Goal: Task Accomplishment & Management: Manage account settings

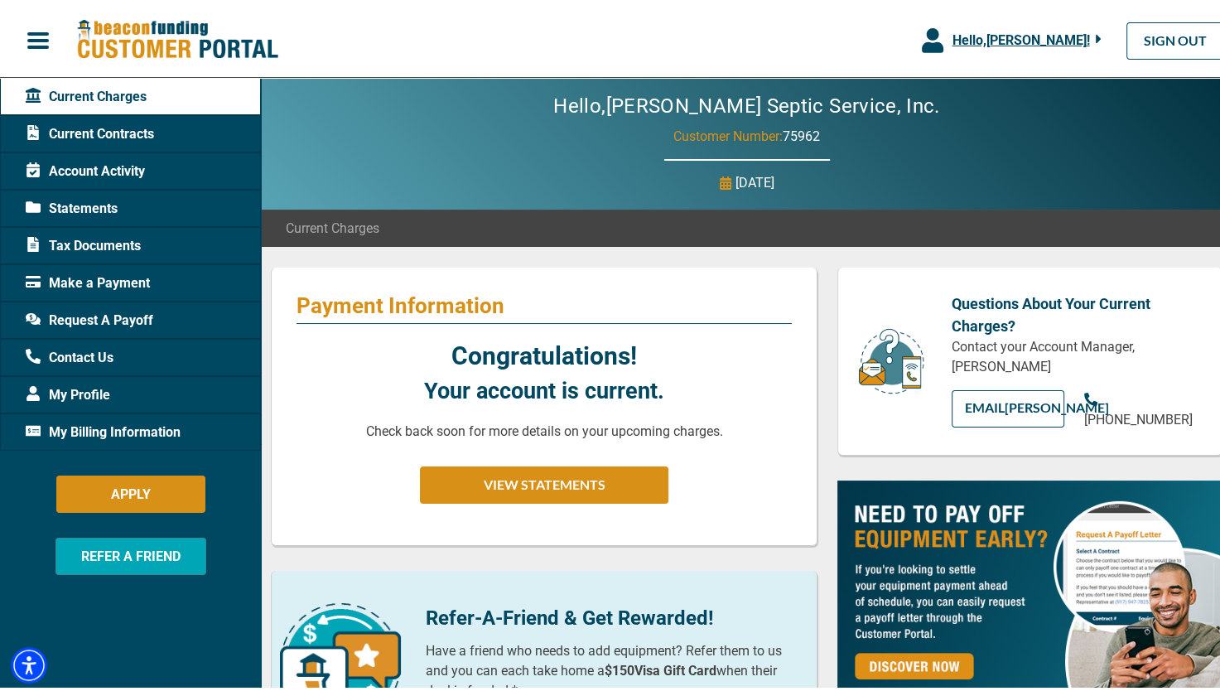
click at [121, 128] on span "Current Contracts" at bounding box center [90, 131] width 128 height 20
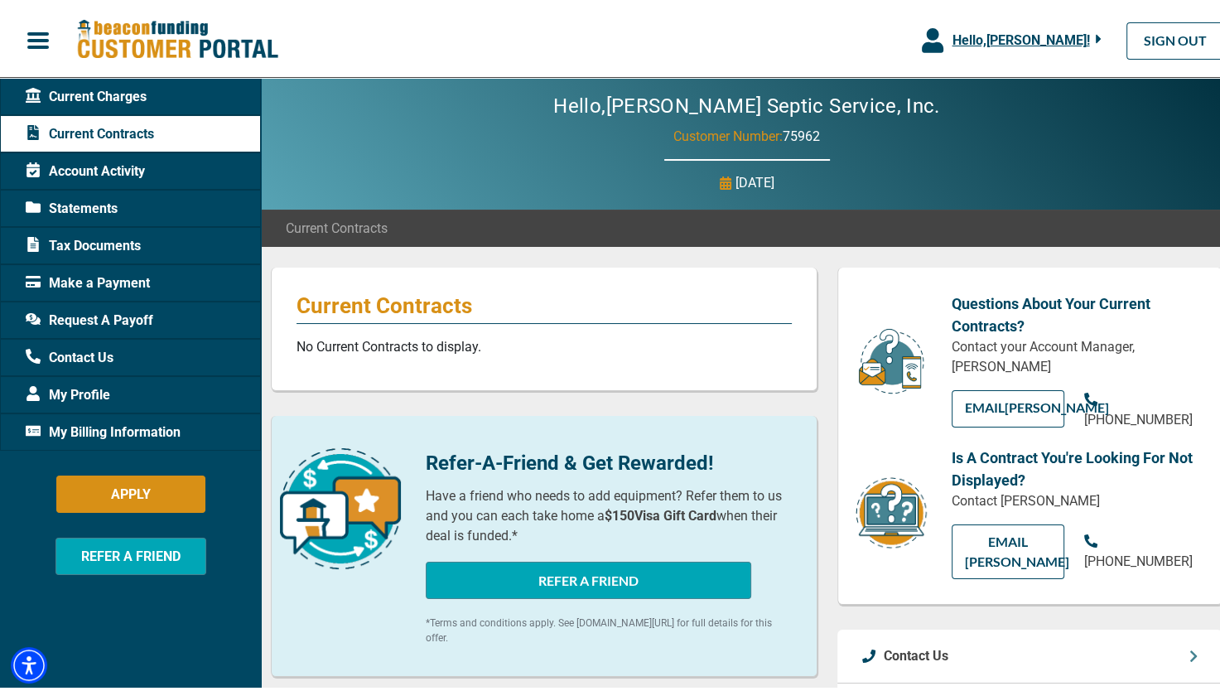
click at [109, 92] on span "Current Charges" at bounding box center [86, 94] width 121 height 20
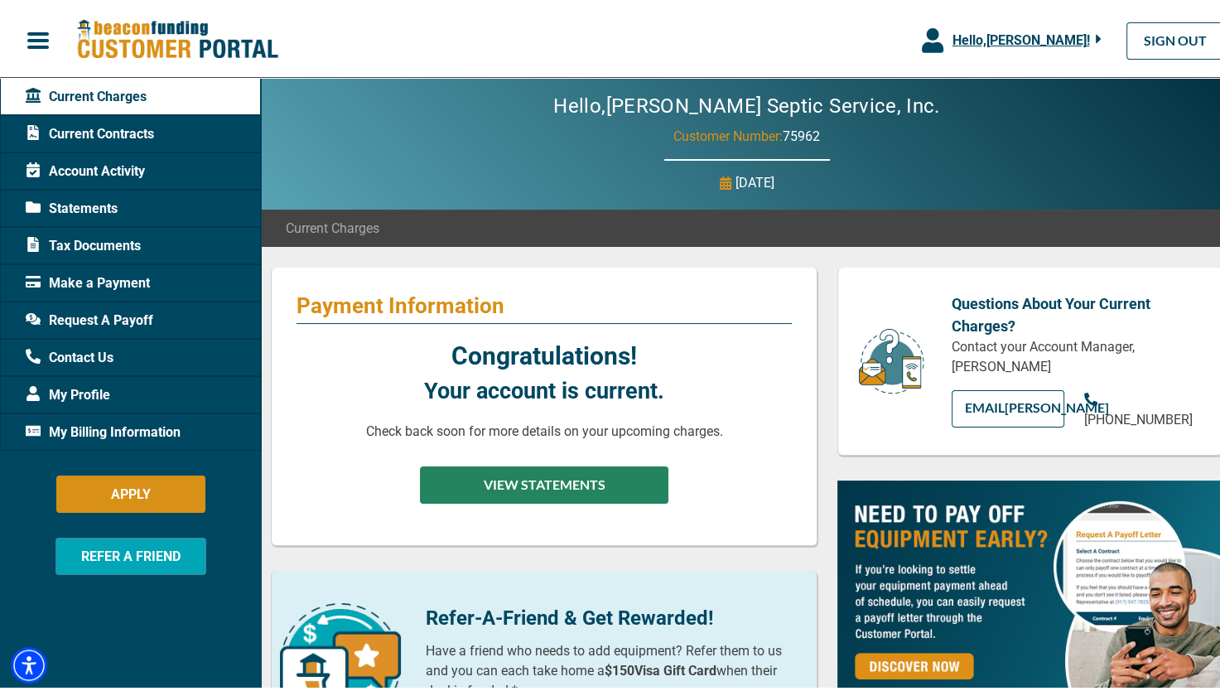
click at [508, 478] on button "VIEW STATEMENTS" at bounding box center [544, 481] width 248 height 37
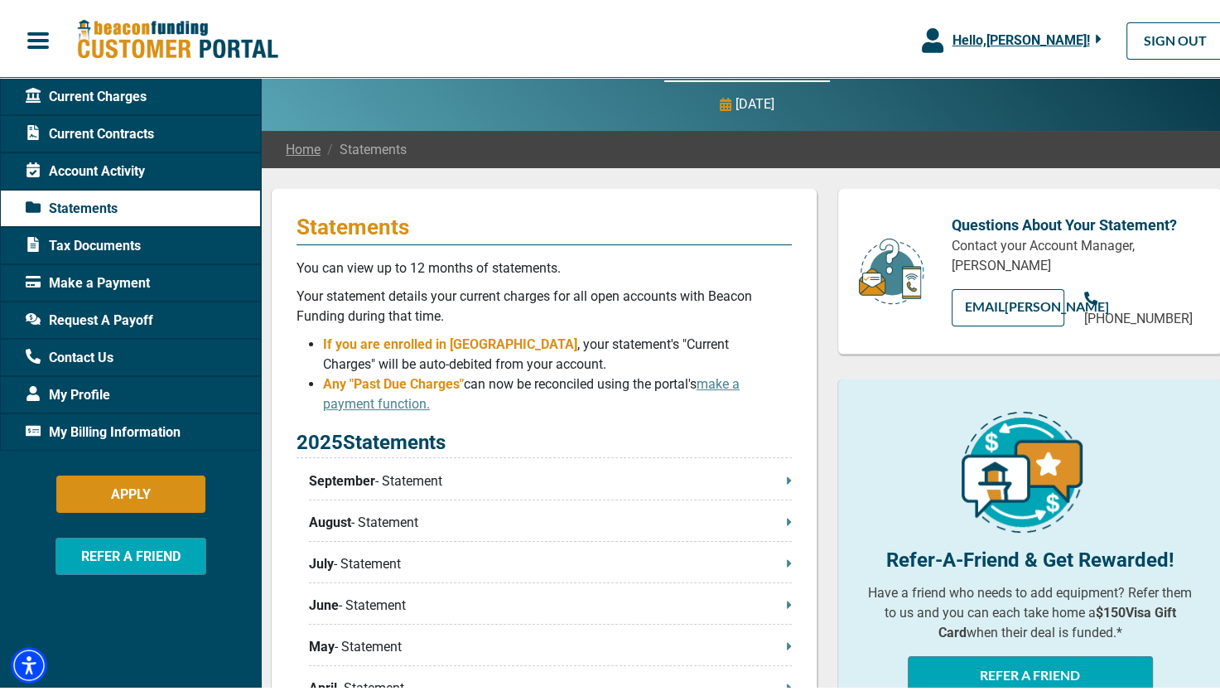
scroll to position [83, 0]
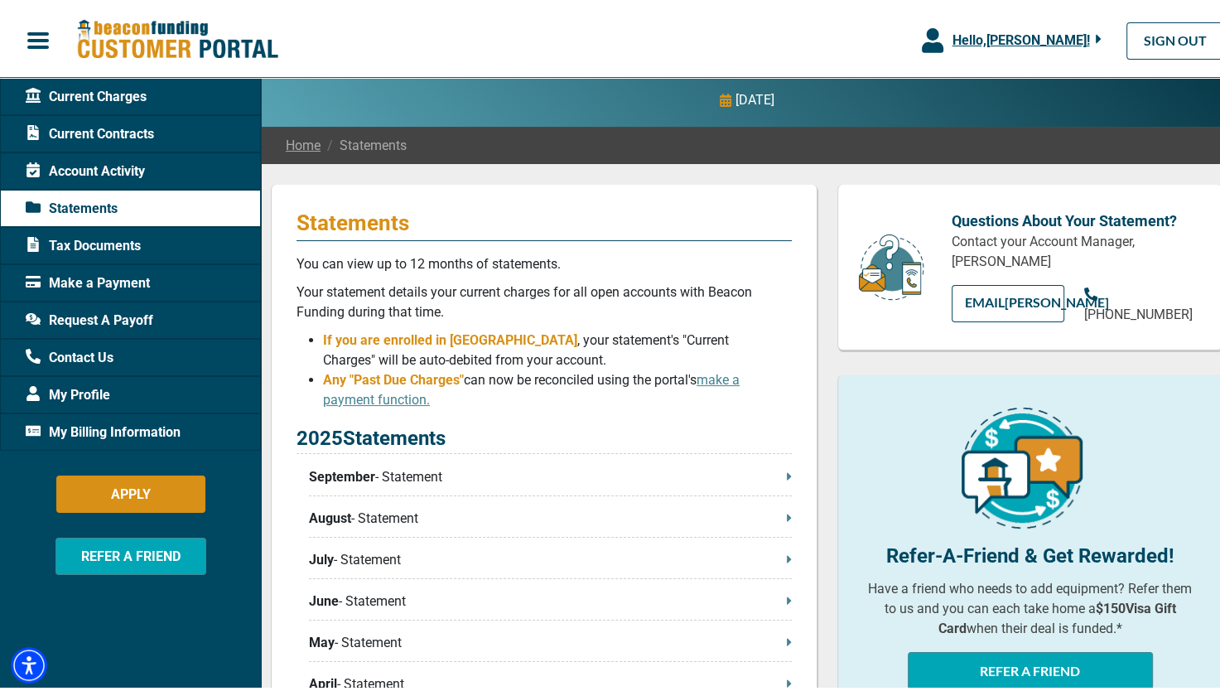
click at [371, 474] on span "September" at bounding box center [342, 474] width 66 height 20
click at [351, 519] on p "August - Statement" at bounding box center [550, 515] width 483 height 20
click at [96, 283] on span "Make a Payment" at bounding box center [88, 280] width 124 height 20
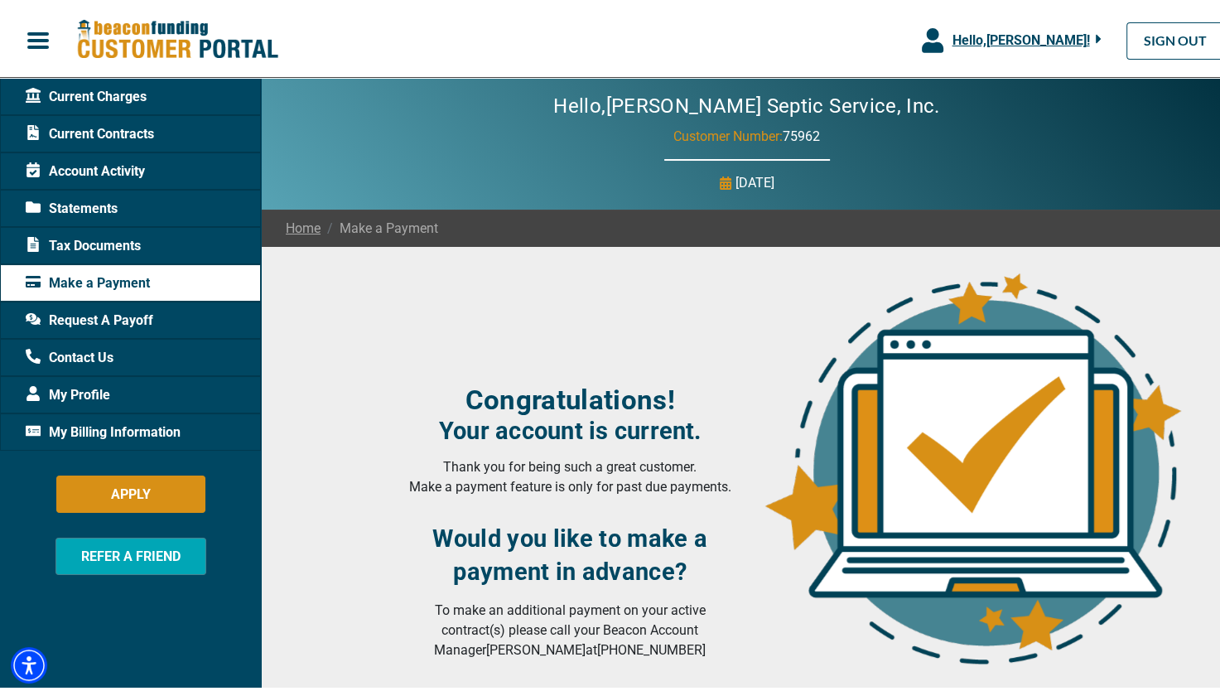
click at [89, 175] on span "Account Activity" at bounding box center [85, 168] width 119 height 20
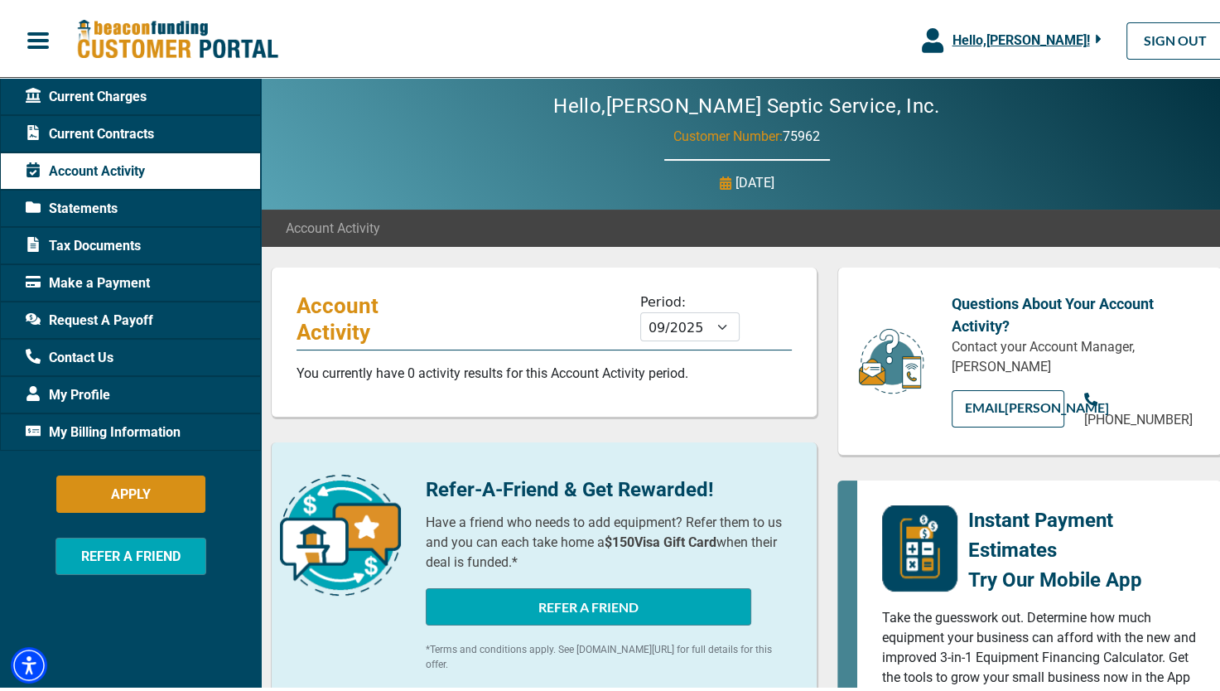
click at [94, 91] on span "Current Charges" at bounding box center [86, 94] width 121 height 20
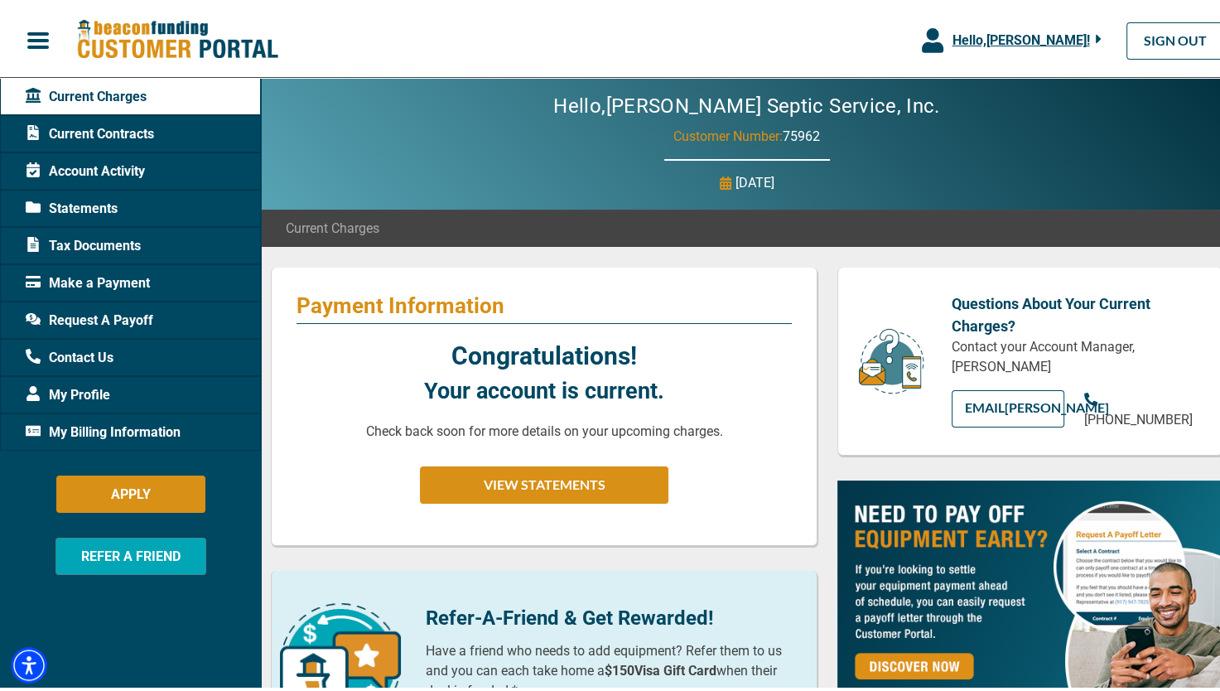
click at [94, 131] on span "Current Contracts" at bounding box center [90, 131] width 128 height 20
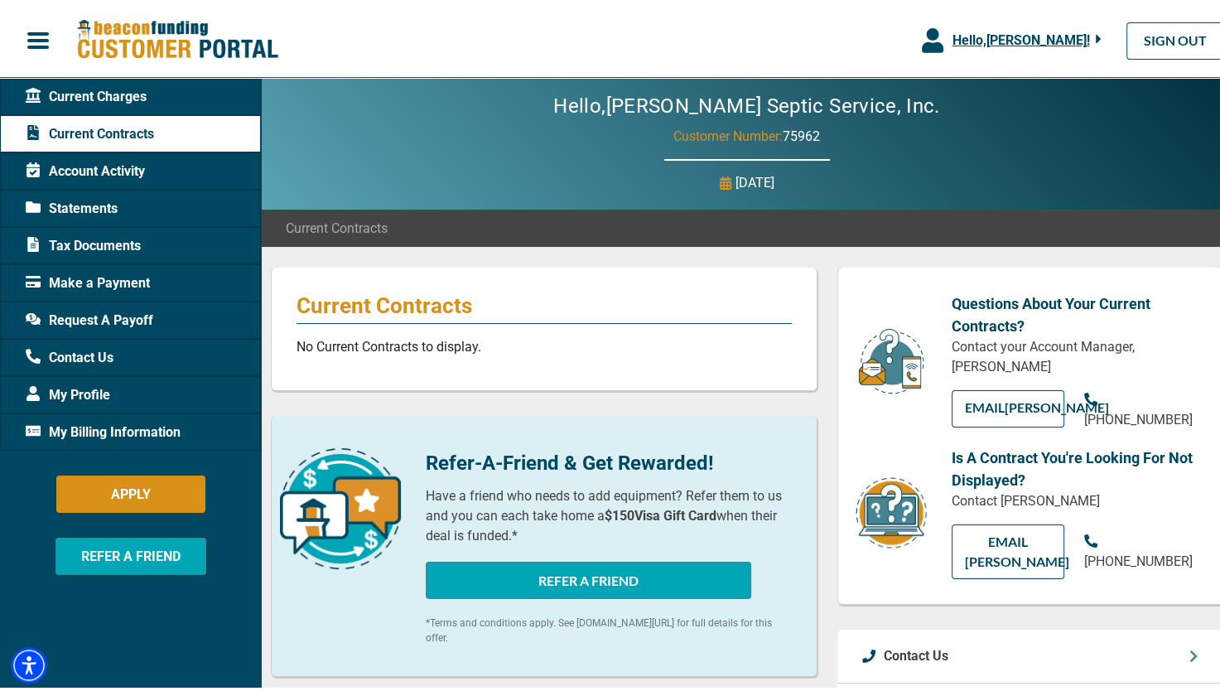
click at [82, 313] on span "Request A Payoff" at bounding box center [90, 317] width 128 height 20
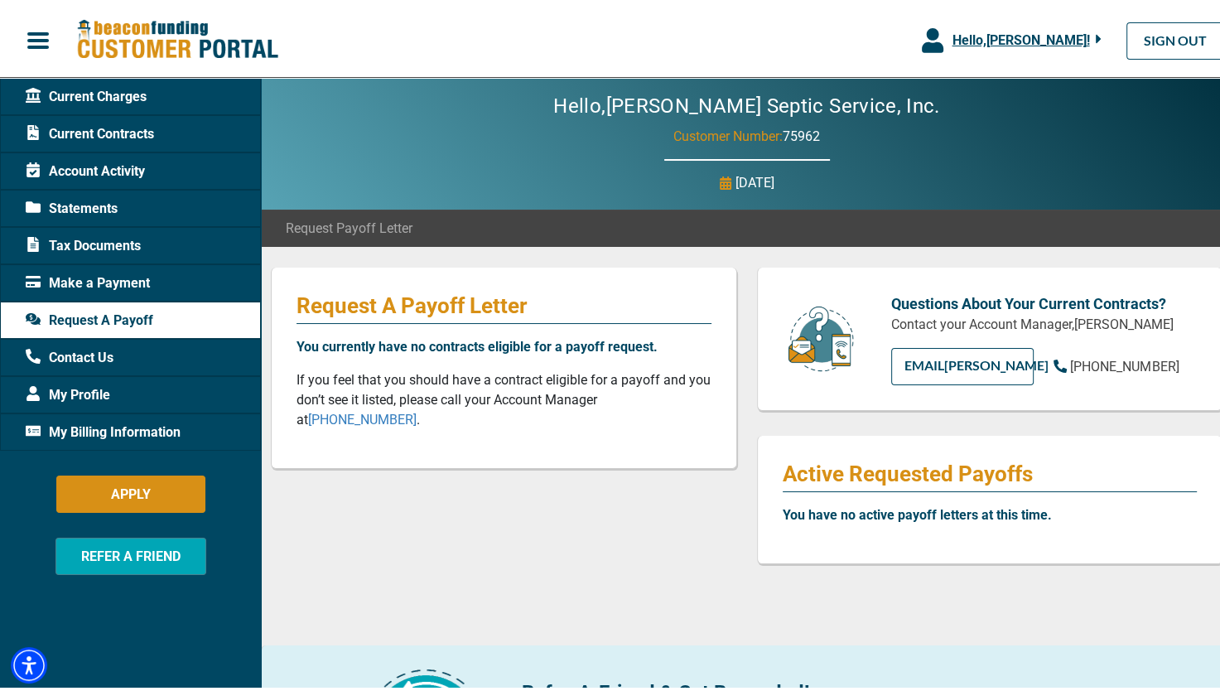
click at [76, 98] on span "Current Charges" at bounding box center [86, 94] width 121 height 20
